Goal: Transaction & Acquisition: Purchase product/service

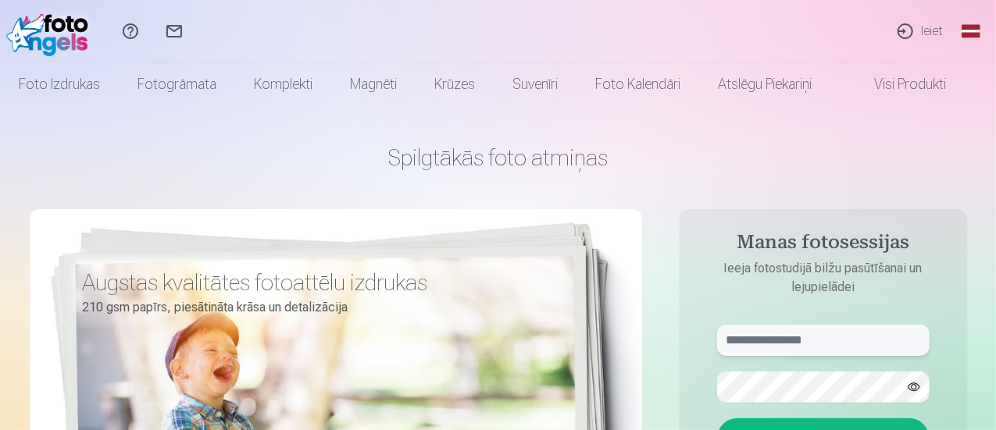
click at [730, 343] on input "text" at bounding box center [823, 340] width 212 height 31
type input "**********"
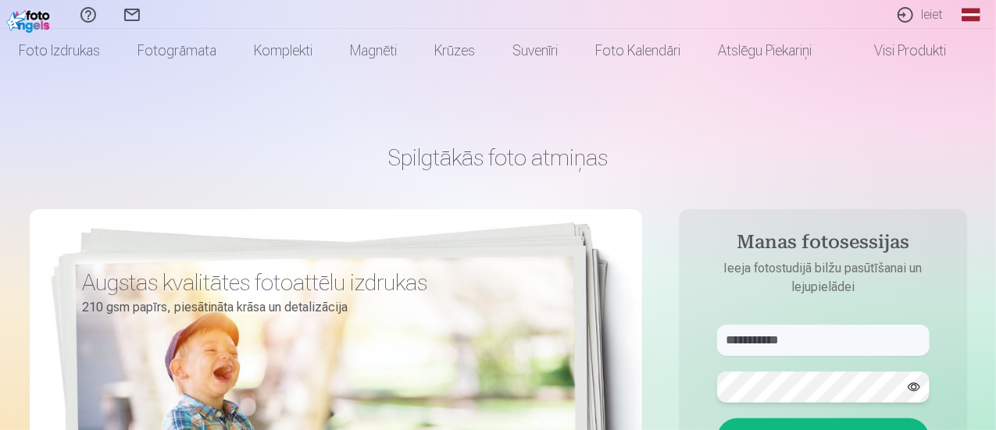
scroll to position [156, 0]
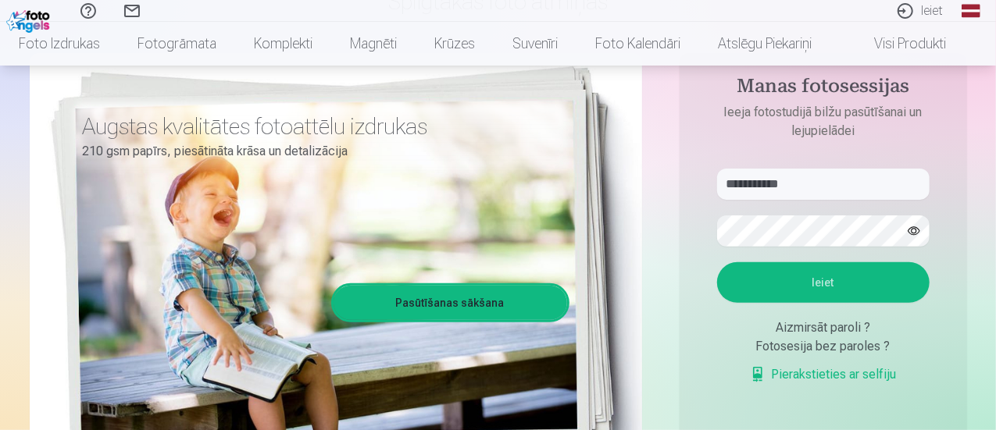
click at [836, 285] on button "Ieiet" at bounding box center [823, 282] width 212 height 41
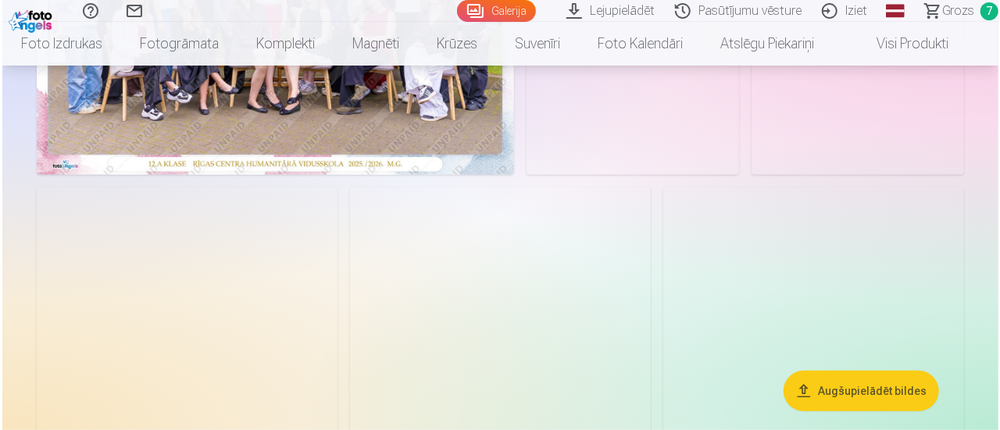
scroll to position [316, 0]
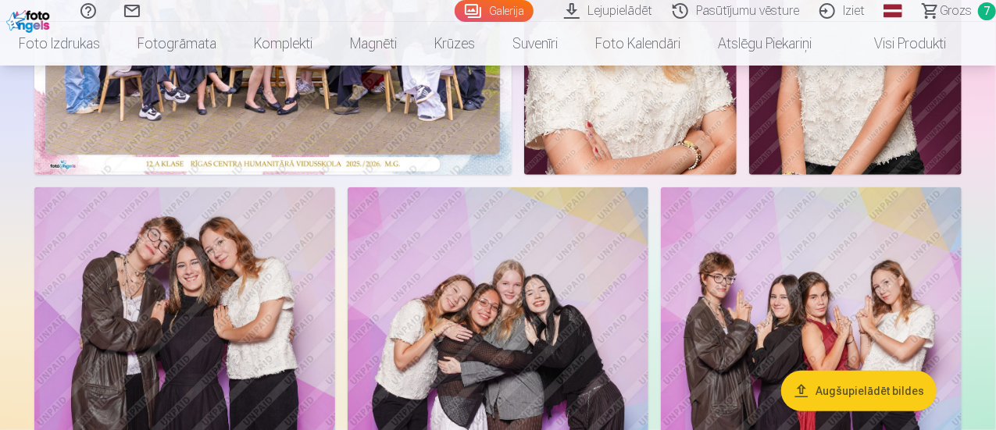
click at [806, 391] on button "Augšupielādēt bildes" at bounding box center [858, 391] width 155 height 41
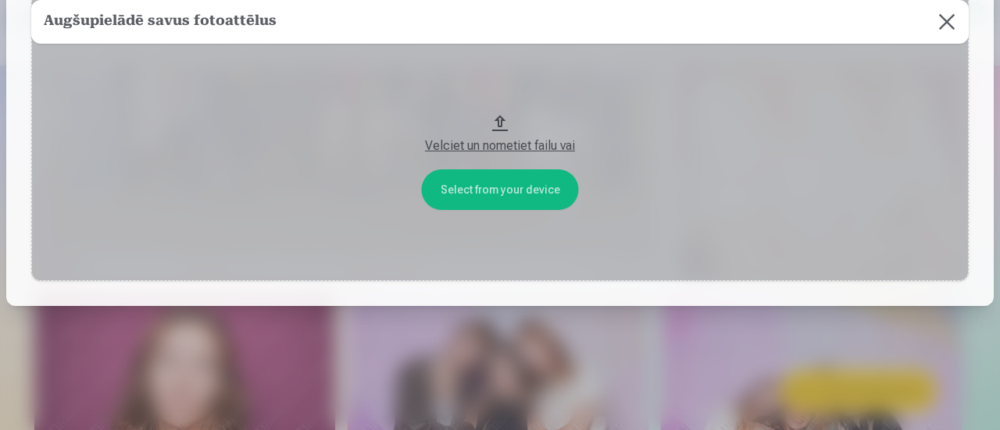
scroll to position [0, 0]
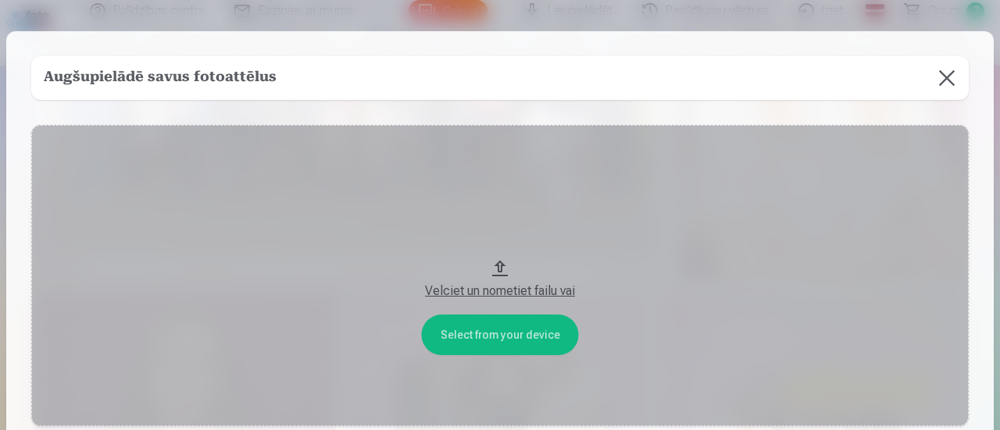
click at [519, 340] on button "Velciet un nometiet failu vai" at bounding box center [499, 275] width 937 height 301
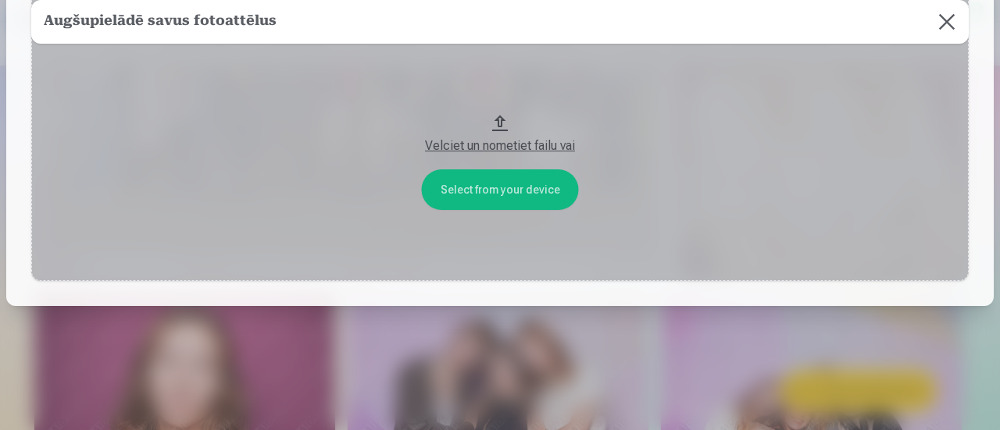
click at [947, 24] on button at bounding box center [947, 22] width 44 height 44
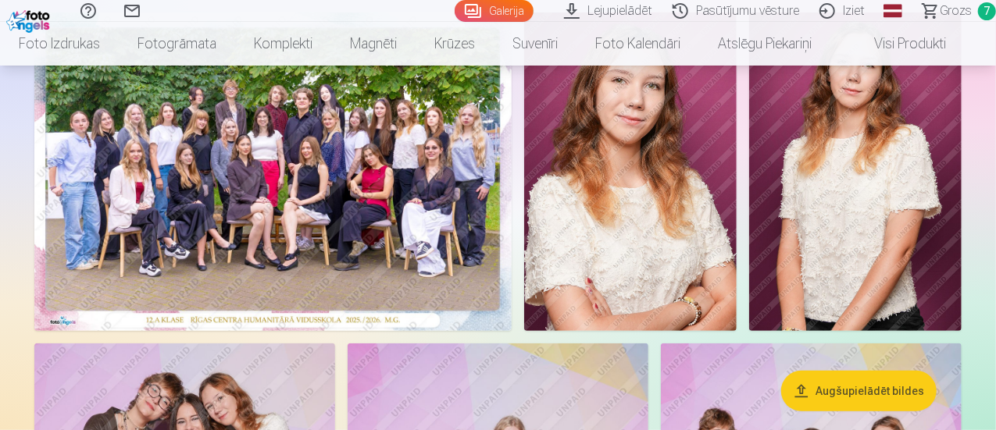
scroll to position [0, 0]
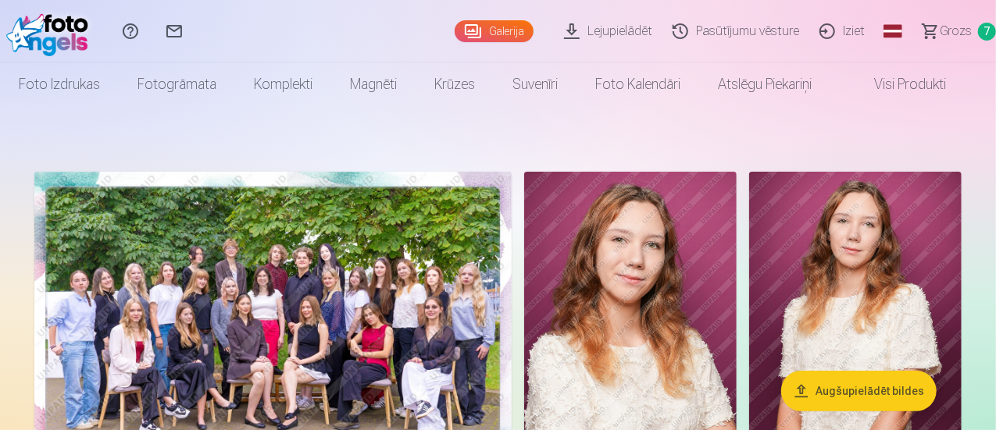
click at [978, 27] on span "7" at bounding box center [987, 32] width 18 height 18
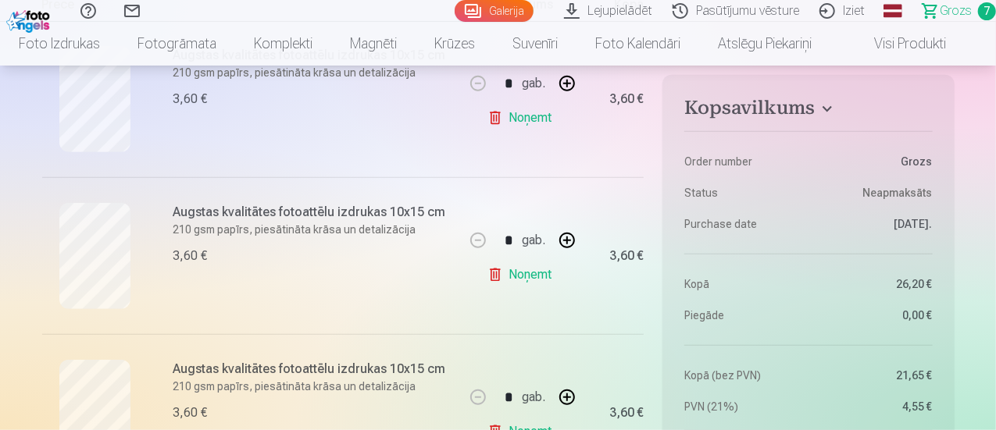
scroll to position [234, 0]
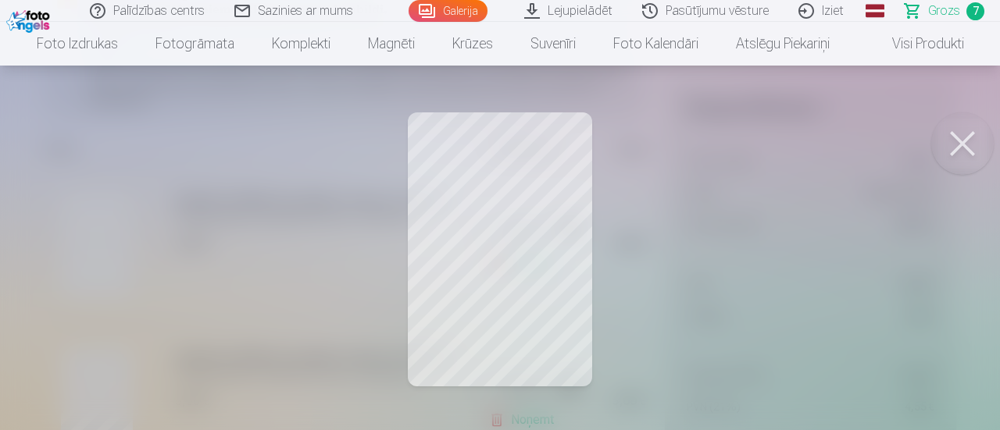
click at [964, 142] on button at bounding box center [962, 143] width 62 height 62
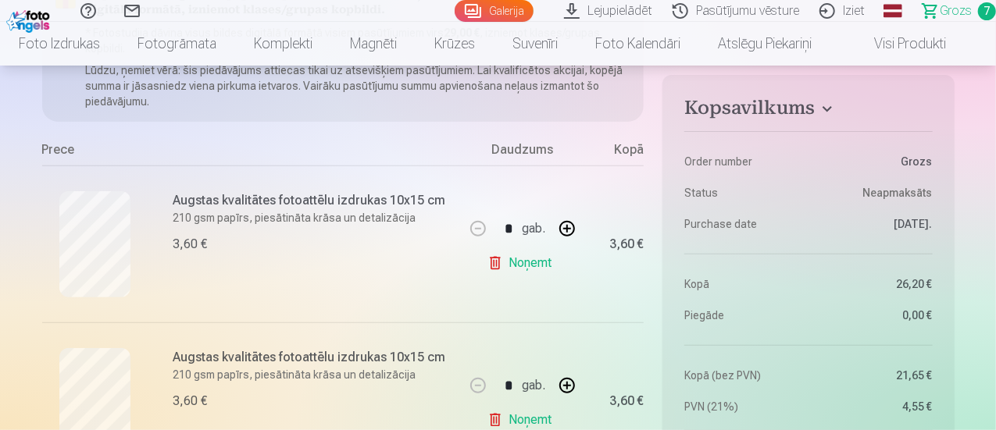
scroll to position [312, 0]
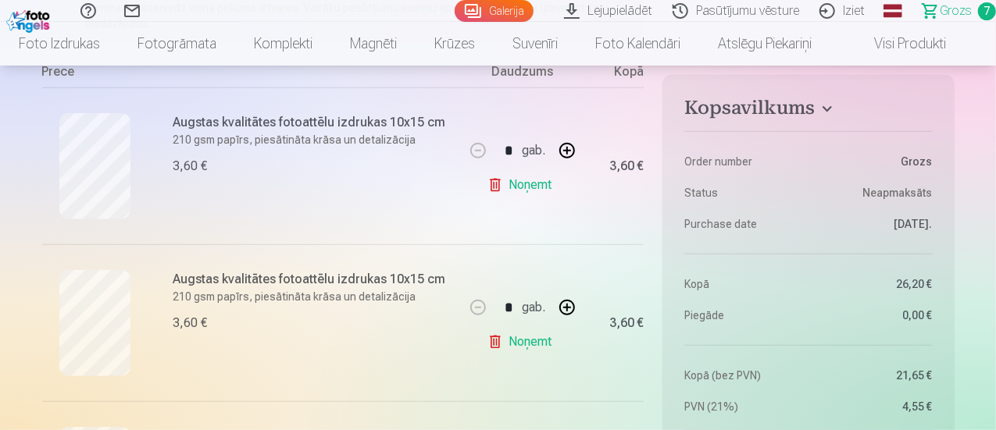
click at [570, 149] on button "button" at bounding box center [566, 150] width 37 height 37
type input "*"
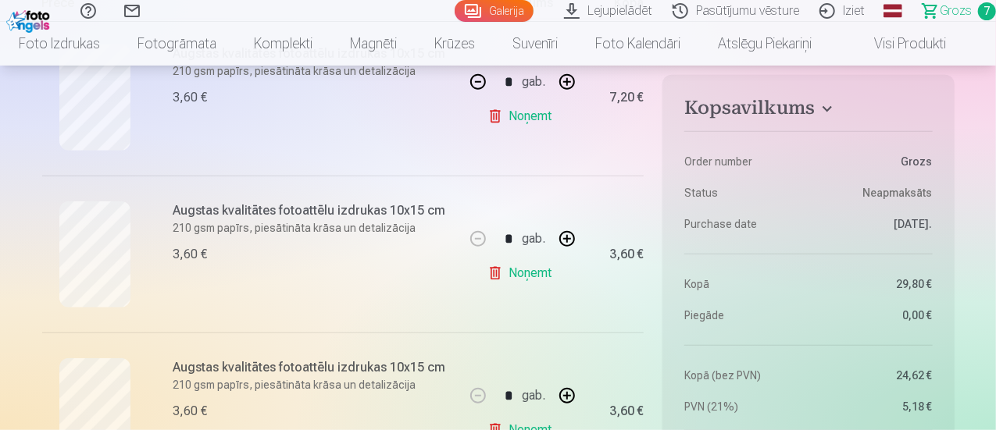
scroll to position [391, 0]
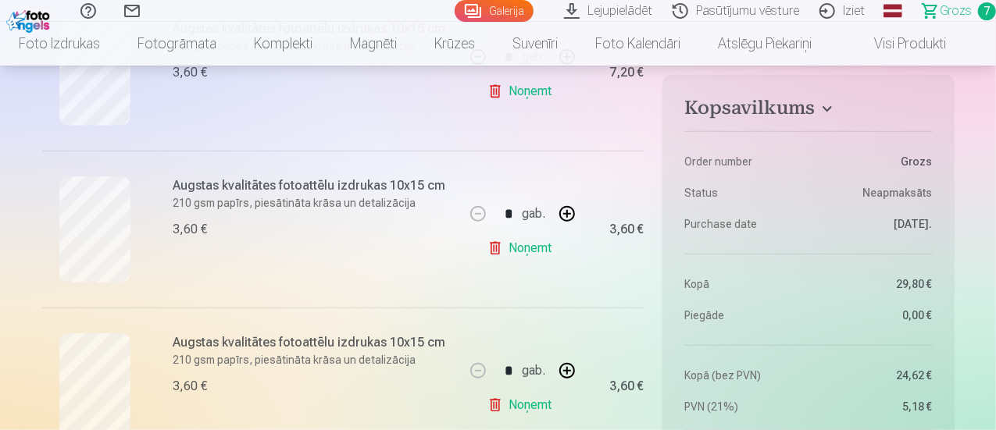
click at [568, 216] on button "button" at bounding box center [566, 213] width 37 height 37
type input "*"
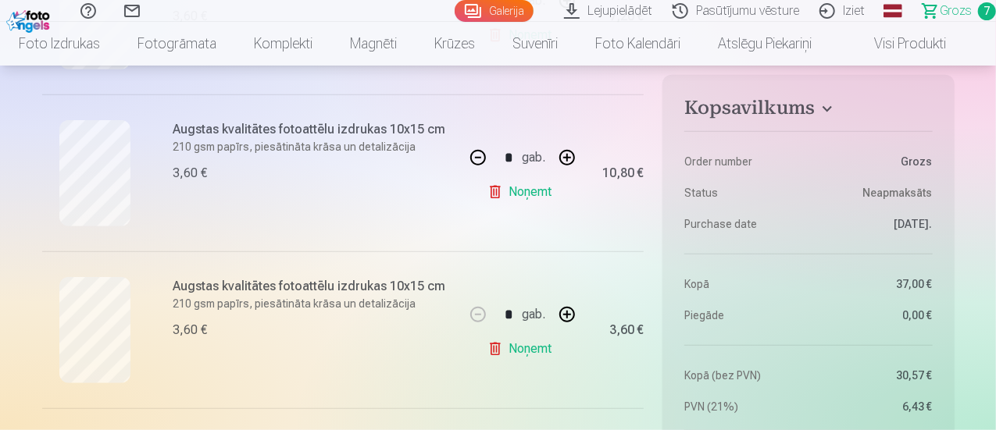
scroll to position [469, 0]
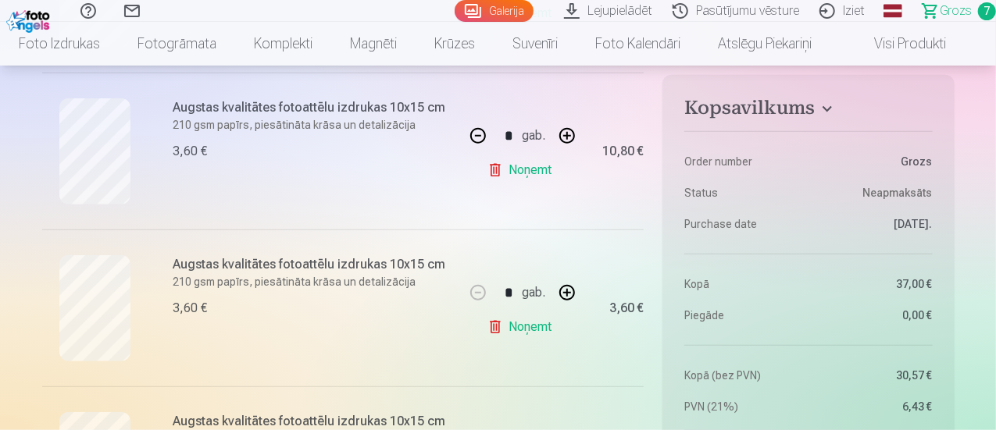
click at [570, 293] on button "button" at bounding box center [566, 292] width 37 height 37
click at [571, 293] on button "button" at bounding box center [566, 292] width 37 height 37
click at [478, 288] on button "button" at bounding box center [477, 292] width 37 height 37
click at [480, 288] on button "button" at bounding box center [477, 292] width 37 height 37
type input "*"
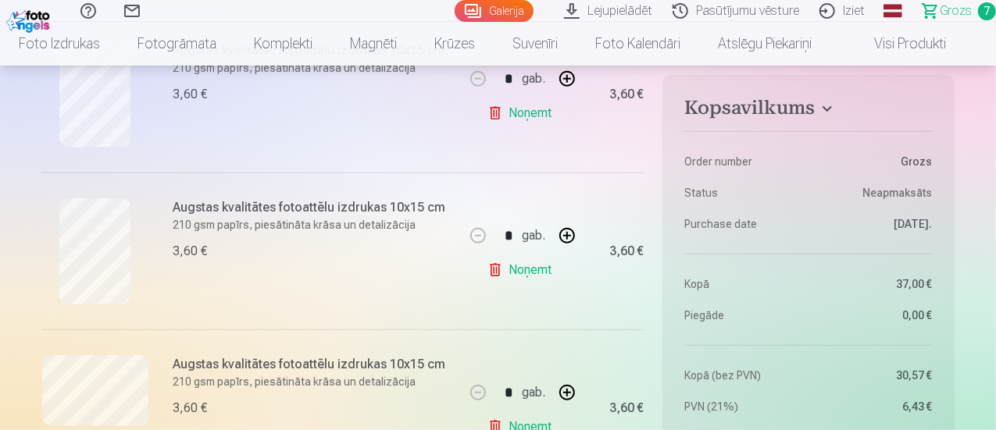
scroll to position [781, 0]
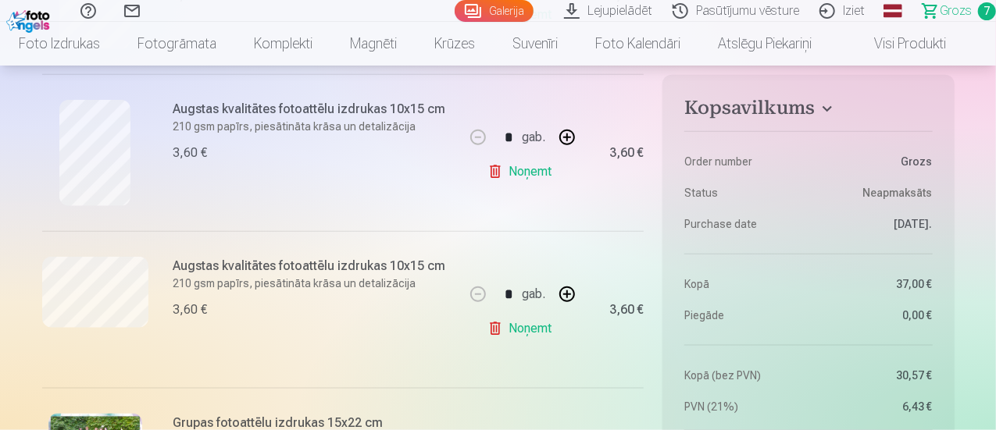
click at [569, 294] on button "button" at bounding box center [566, 294] width 37 height 37
type input "*"
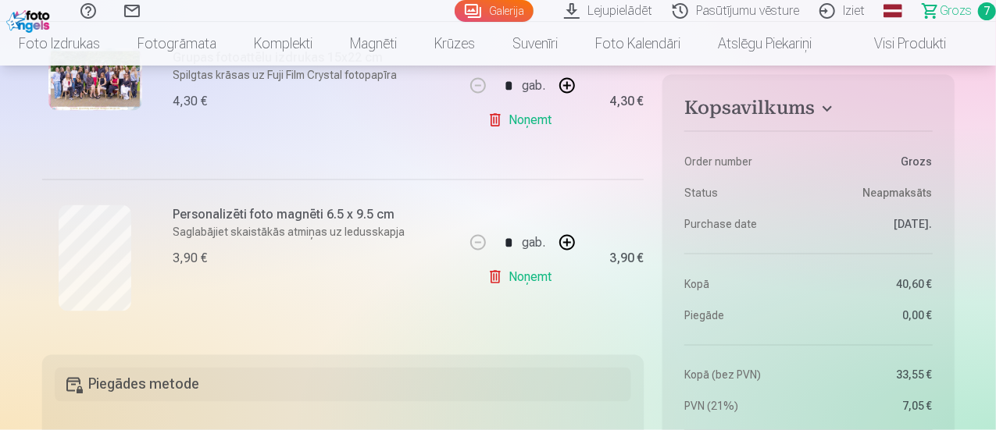
scroll to position [1172, 0]
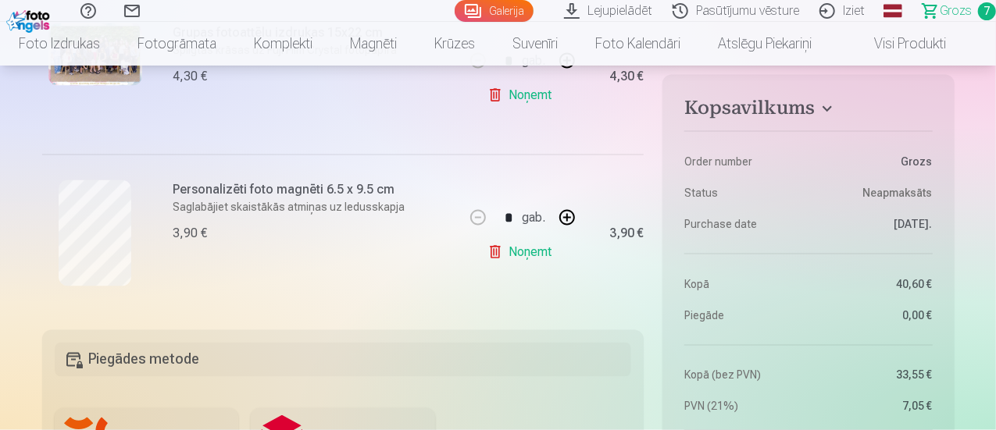
click at [565, 215] on button "button" at bounding box center [566, 217] width 37 height 37
type input "*"
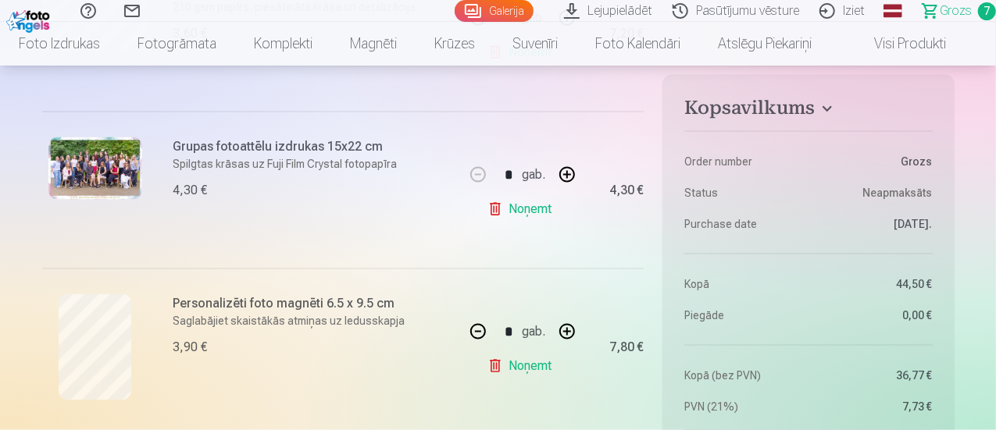
scroll to position [859, 0]
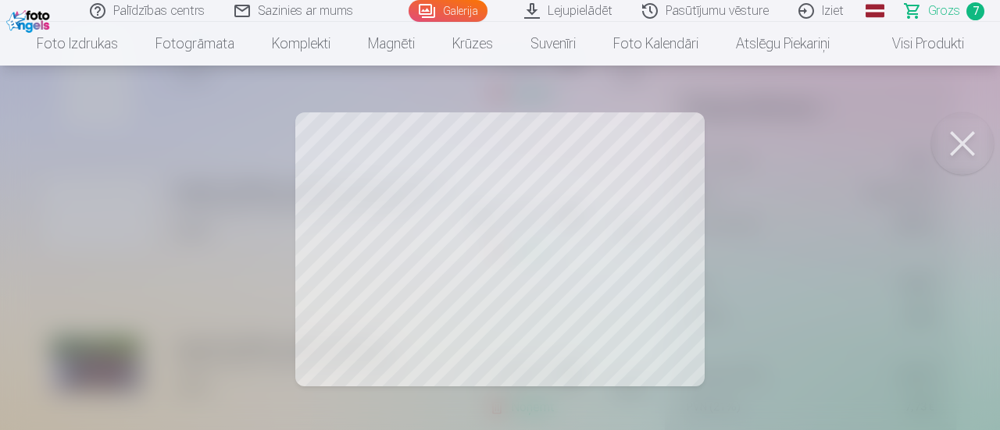
click at [965, 148] on button at bounding box center [962, 143] width 62 height 62
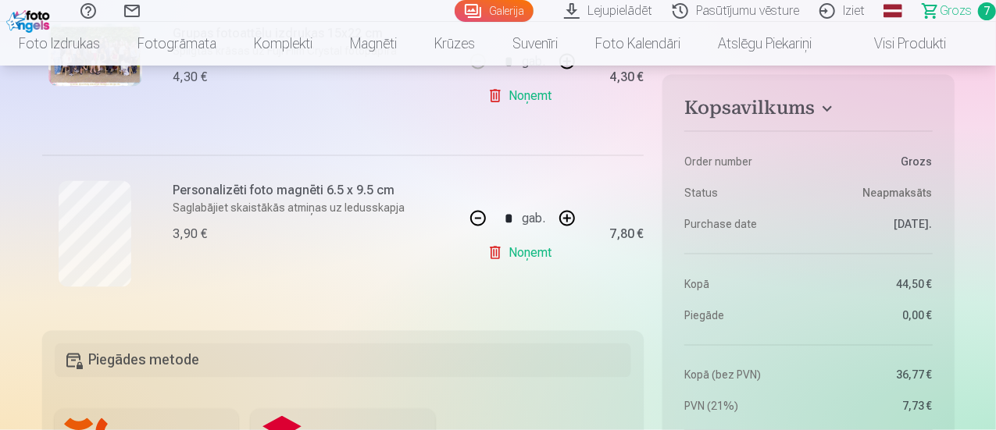
scroll to position [1172, 0]
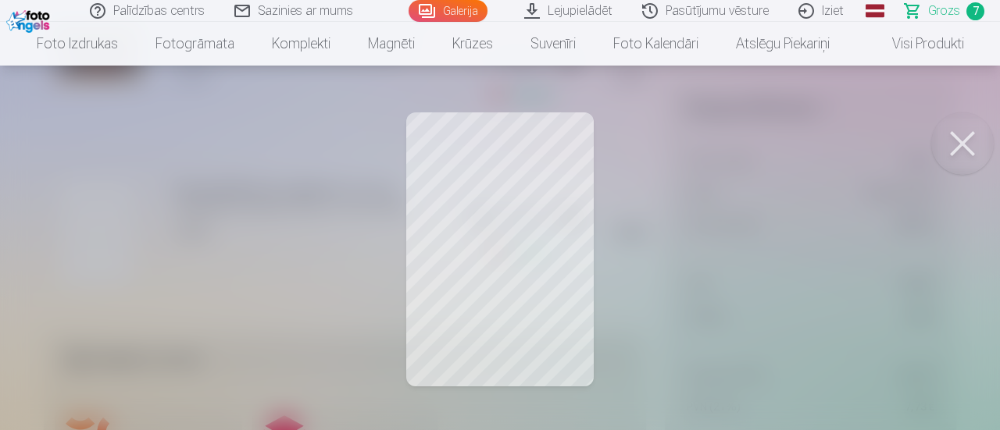
click at [966, 148] on button at bounding box center [962, 143] width 62 height 62
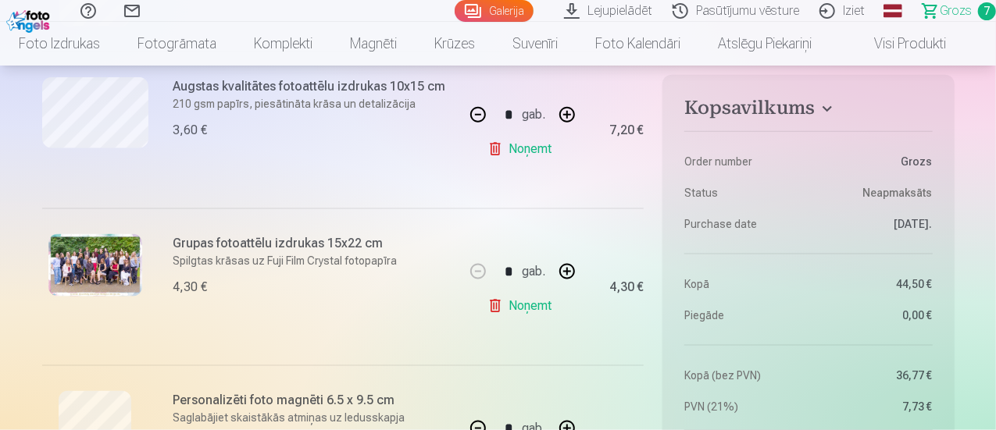
scroll to position [781, 0]
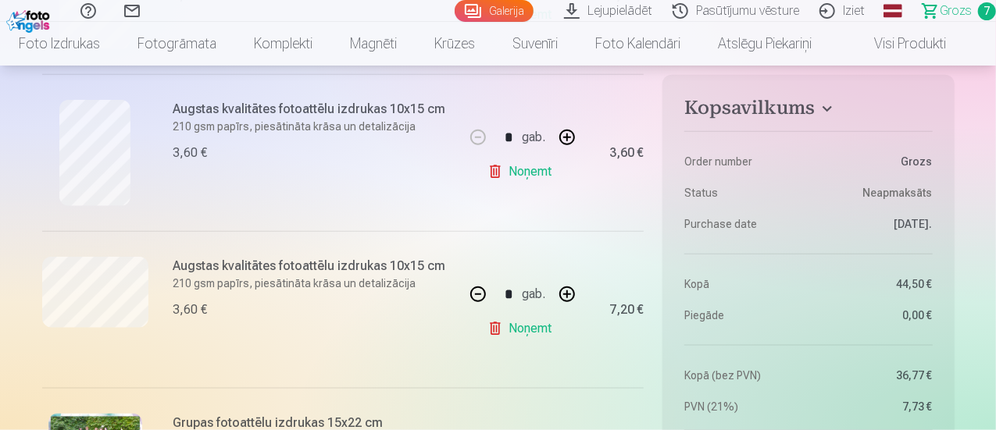
click at [569, 292] on button "button" at bounding box center [566, 294] width 37 height 37
type input "*"
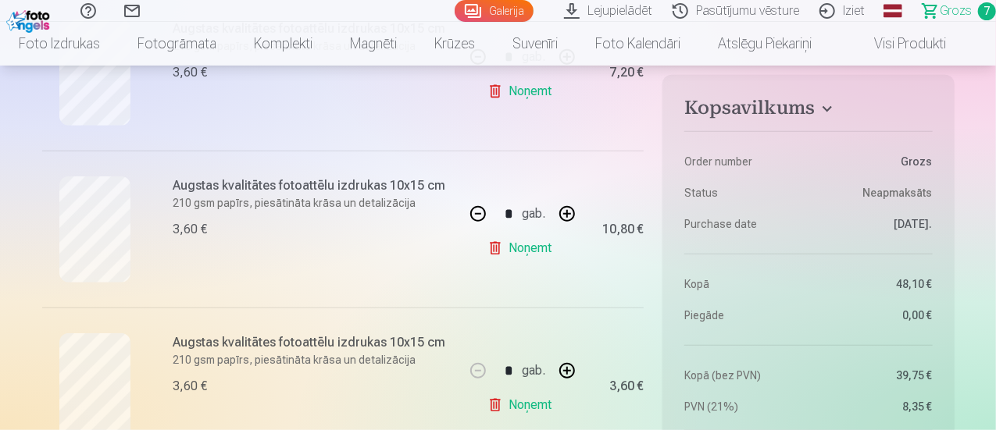
scroll to position [234, 0]
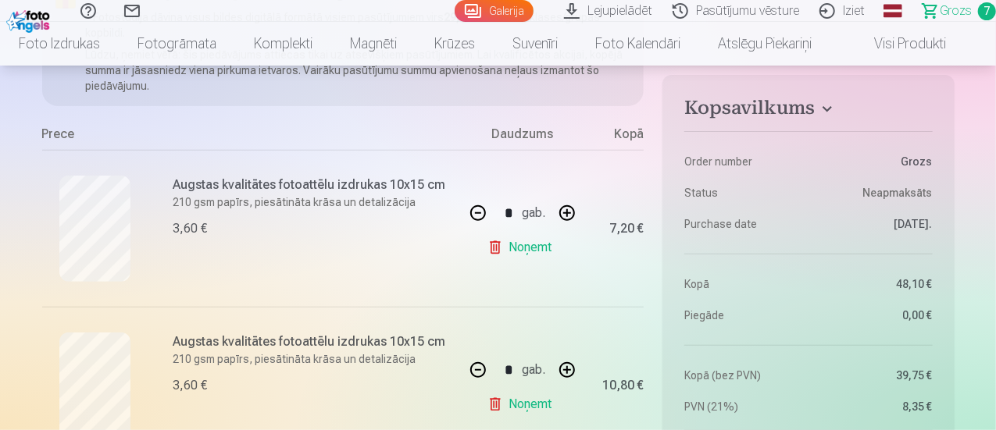
click at [564, 213] on button "button" at bounding box center [566, 212] width 37 height 37
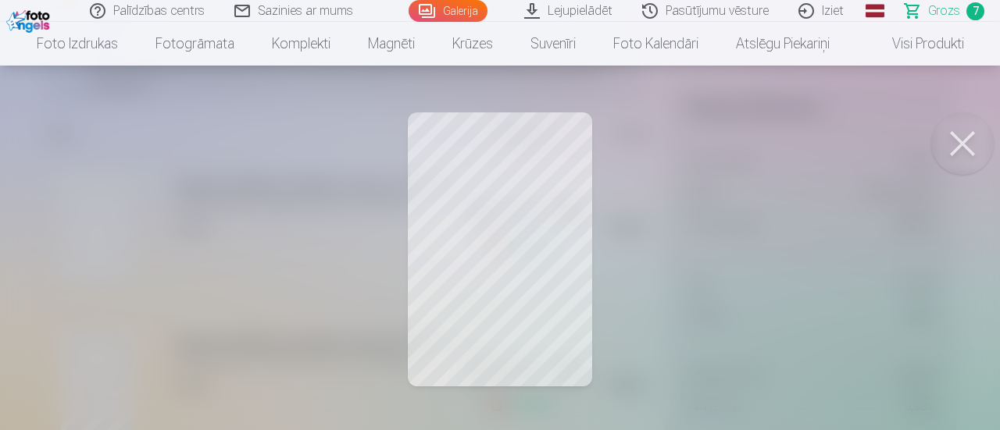
click at [958, 144] on button at bounding box center [962, 143] width 62 height 62
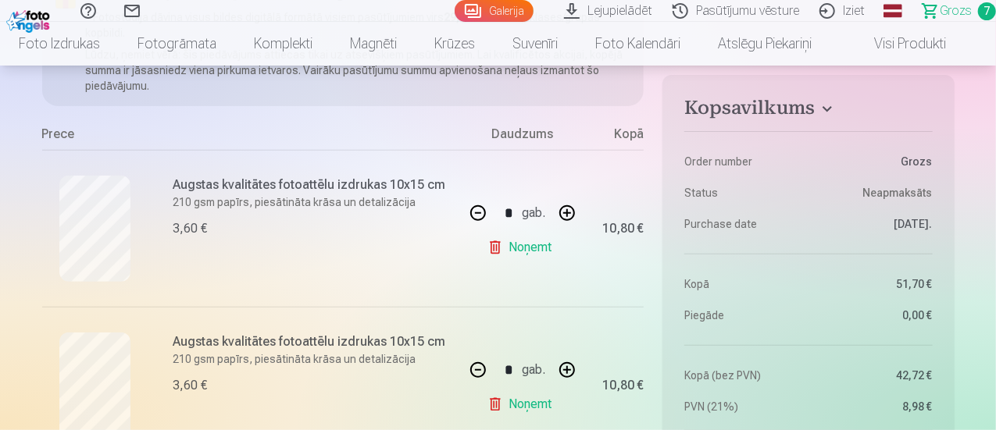
click at [476, 212] on button "button" at bounding box center [477, 212] width 37 height 37
type input "*"
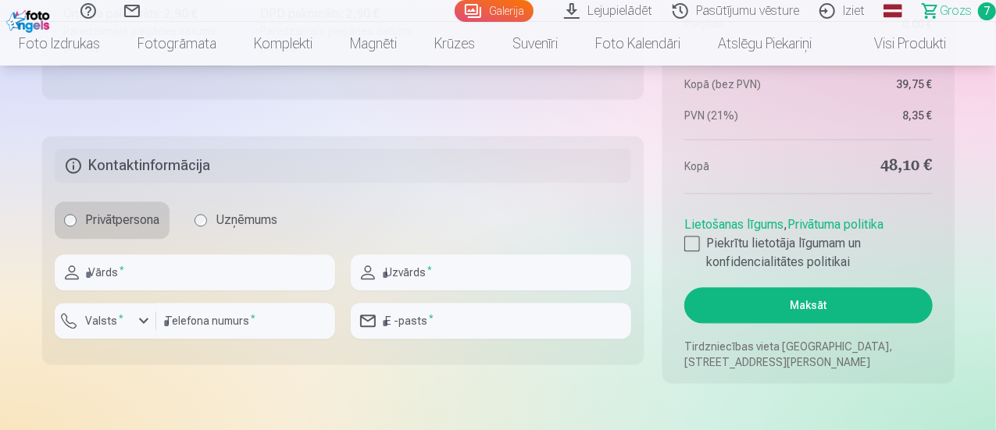
scroll to position [1640, 0]
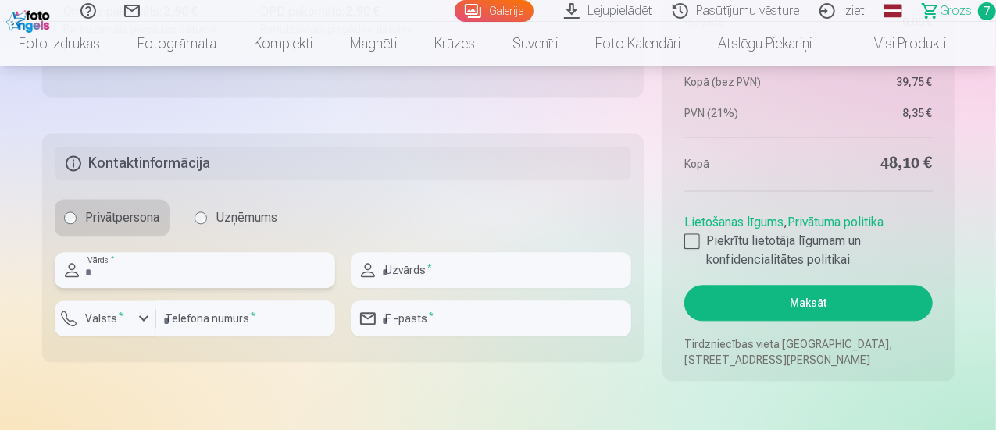
click at [130, 273] on input "text" at bounding box center [195, 270] width 280 height 36
type input "******"
click at [421, 269] on input "text" at bounding box center [491, 270] width 280 height 36
type input "*********"
click at [166, 316] on input "number" at bounding box center [245, 319] width 179 height 36
